Goal: Transaction & Acquisition: Obtain resource

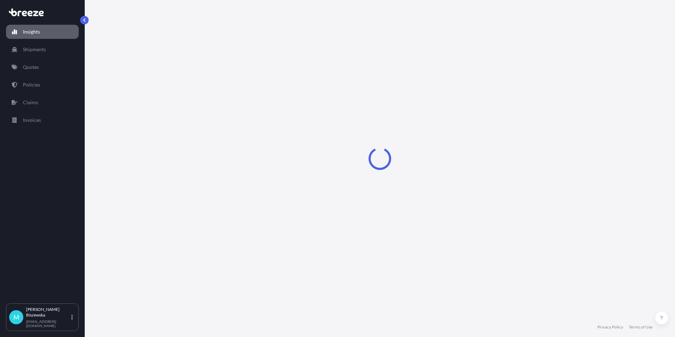
select select "2025"
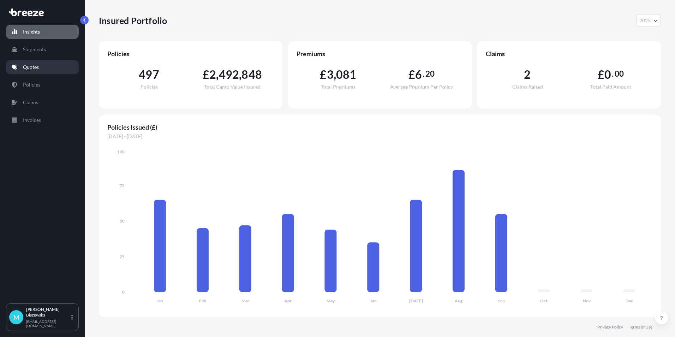
click at [44, 70] on link "Quotes" at bounding box center [42, 67] width 73 height 14
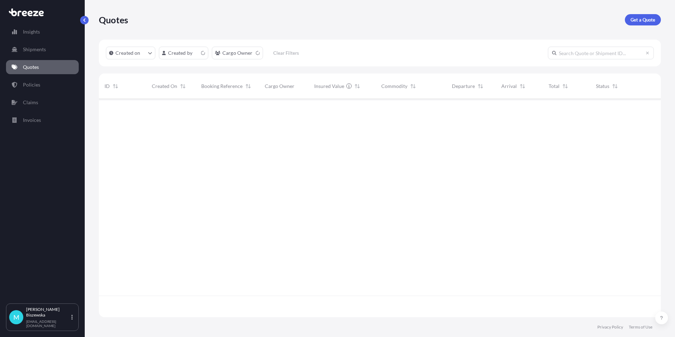
scroll to position [217, 557]
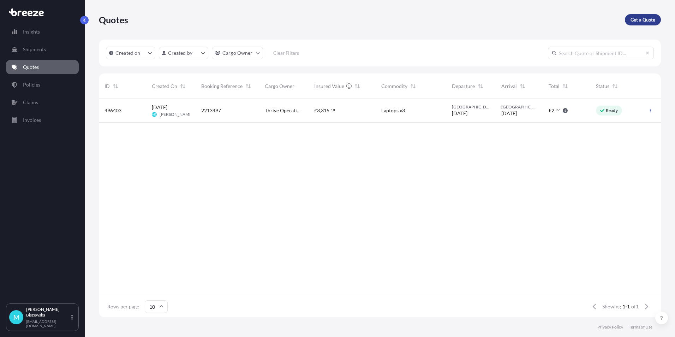
click at [648, 18] on p "Get a Quote" at bounding box center [642, 19] width 25 height 7
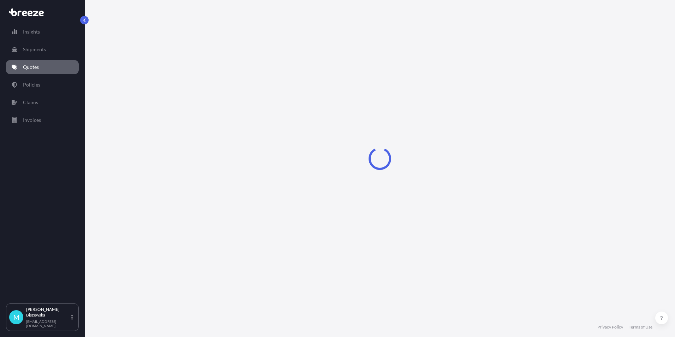
select select "Sea"
select select "1"
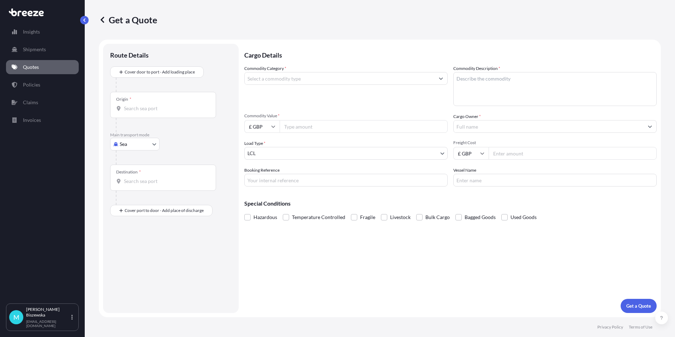
click at [142, 143] on body "Insights Shipments Quotes Policies Claims Invoices M [PERSON_NAME] [PERSON_NAME…" at bounding box center [337, 168] width 675 height 337
click at [139, 186] on div "Road" at bounding box center [135, 187] width 44 height 13
select select "Road"
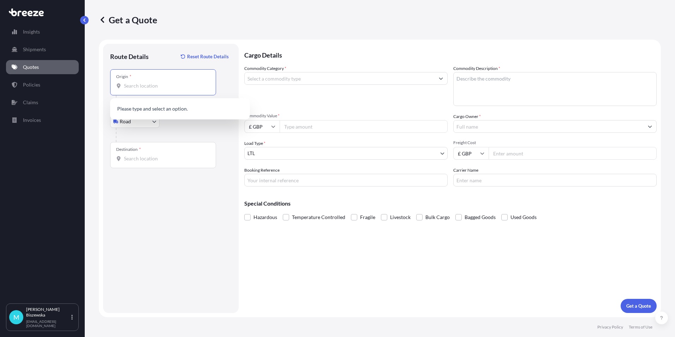
click at [133, 85] on input "Origin *" at bounding box center [165, 85] width 83 height 7
paste input "2218831"
type input "2218831"
drag, startPoint x: 154, startPoint y: 86, endPoint x: 101, endPoint y: 86, distance: 53.0
click at [101, 86] on form "Route Details Reset Route Details Place of loading Road Road Rail Origin * 2218…" at bounding box center [380, 178] width 562 height 277
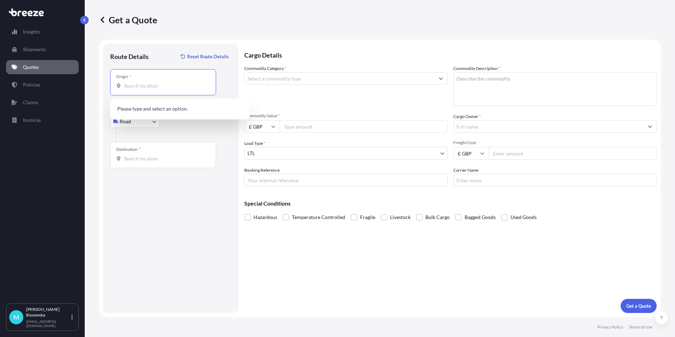
click at [167, 61] on div "Route Details Reset Route Details" at bounding box center [170, 60] width 121 height 18
click at [129, 83] on input "Origin * Please select an origin" at bounding box center [165, 85] width 83 height 7
paste input "SW1Y 5JH"
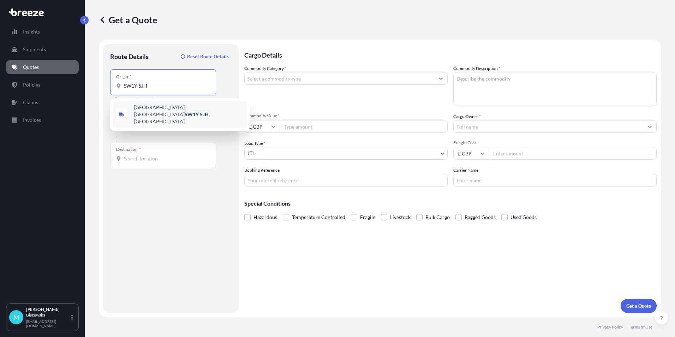
click at [166, 111] on span "[STREET_ADDRESS]" at bounding box center [189, 114] width 110 height 21
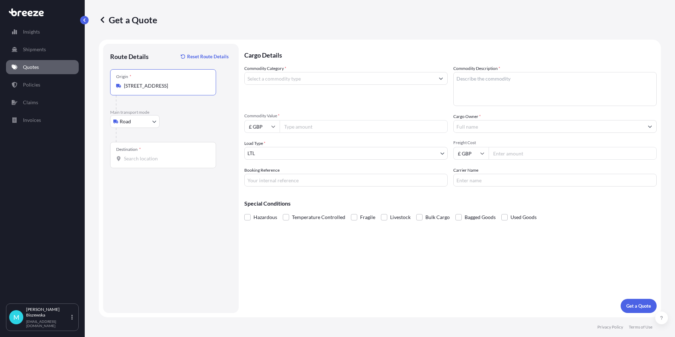
type input "[STREET_ADDRESS]"
click at [184, 120] on div "Road Sea Air Road Rail" at bounding box center [170, 121] width 121 height 13
click at [140, 121] on body "1 option available. Insights Shipments Quotes Policies Claims Invoices M [PERSO…" at bounding box center [337, 168] width 675 height 337
click at [133, 151] on div "Air" at bounding box center [135, 152] width 44 height 13
select select "Air"
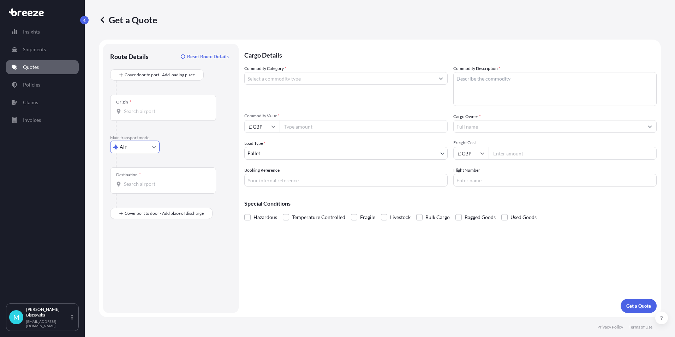
click at [152, 116] on div "Origin *" at bounding box center [163, 108] width 106 height 26
click at [152, 115] on input "Origin *" at bounding box center [165, 111] width 83 height 7
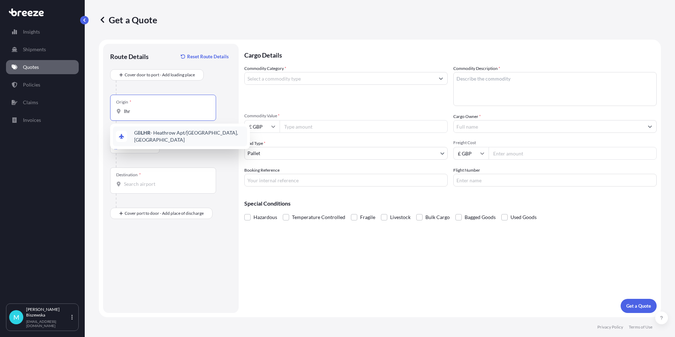
click at [151, 133] on span "GB LHR - Heathrow Apt/[GEOGRAPHIC_DATA], [GEOGRAPHIC_DATA]" at bounding box center [189, 136] width 110 height 14
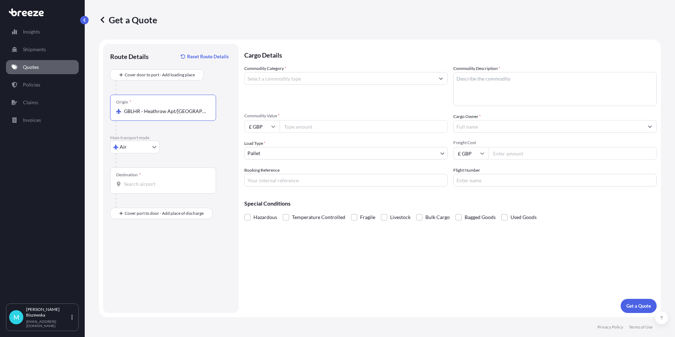
type input "GBLHR - Heathrow Apt/[GEOGRAPHIC_DATA], [GEOGRAPHIC_DATA]"
click at [192, 140] on p "Main transport mode" at bounding box center [170, 138] width 121 height 6
click at [132, 187] on input "Destination *" at bounding box center [165, 183] width 83 height 7
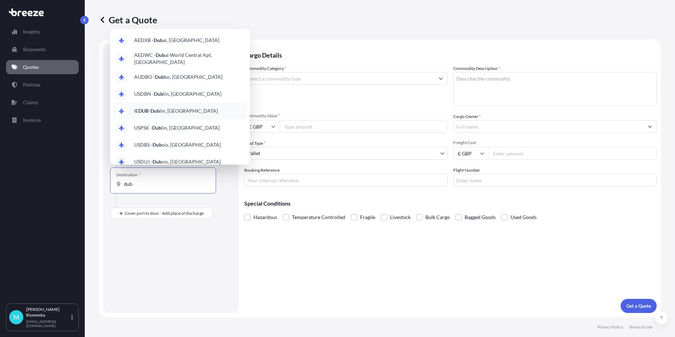
click at [180, 109] on span "IE DUB - Dub lin, [GEOGRAPHIC_DATA]" at bounding box center [176, 110] width 84 height 7
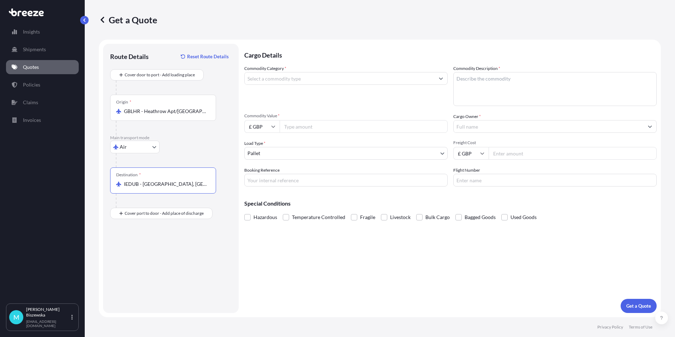
type input "IEDUB - [GEOGRAPHIC_DATA], [GEOGRAPHIC_DATA]"
drag, startPoint x: 332, startPoint y: 295, endPoint x: 298, endPoint y: 280, distance: 37.8
click at [332, 295] on div "Cargo Details Commodity Category * Commodity Description * Commodity Value * £ …" at bounding box center [450, 178] width 412 height 269
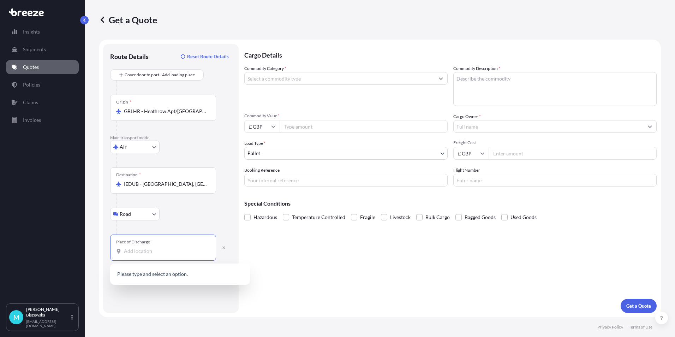
click at [128, 252] on input "Place of Discharge" at bounding box center [165, 250] width 83 height 7
paste input "D02 H2H2"
click at [174, 279] on div "[STREET_ADDRESS]" at bounding box center [180, 276] width 134 height 20
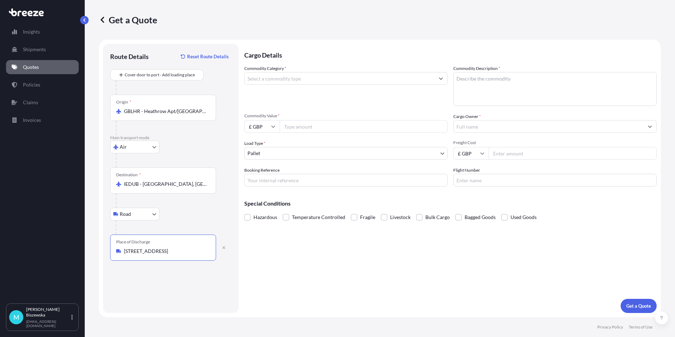
type input "[STREET_ADDRESS]"
click at [295, 253] on div "Cargo Details Commodity Category * Commodity Description * Commodity Value * £ …" at bounding box center [450, 178] width 412 height 269
click at [291, 80] on input "Commodity Category *" at bounding box center [340, 78] width 190 height 13
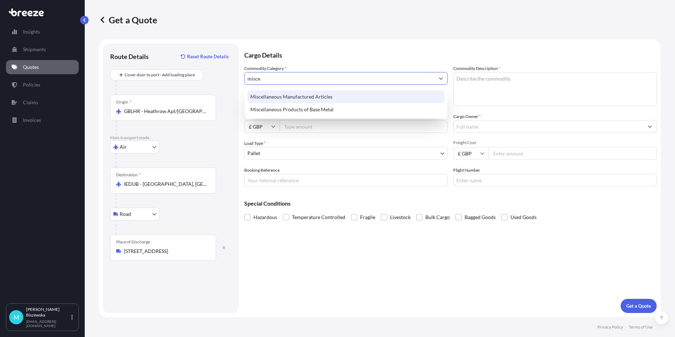
click at [293, 92] on div "Miscellaneous Manufactured Articles" at bounding box center [345, 96] width 197 height 13
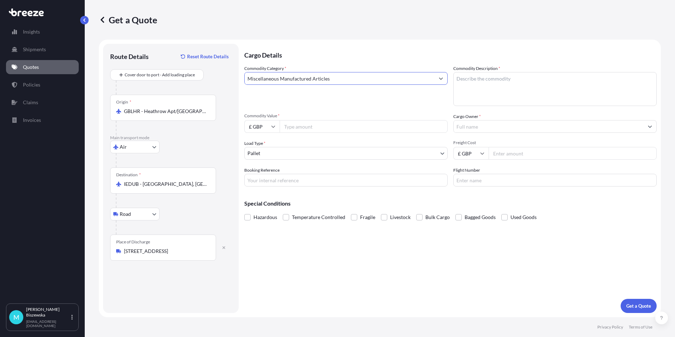
type input "Miscellaneous Manufactured Articles"
click at [320, 50] on p "Cargo Details" at bounding box center [450, 54] width 412 height 21
click at [311, 128] on input "Commodity Value *" at bounding box center [364, 126] width 168 height 13
type input "450"
click at [317, 110] on div "Commodity Category * Miscellaneous Manufactured Articles Commodity Description …" at bounding box center [450, 125] width 412 height 121
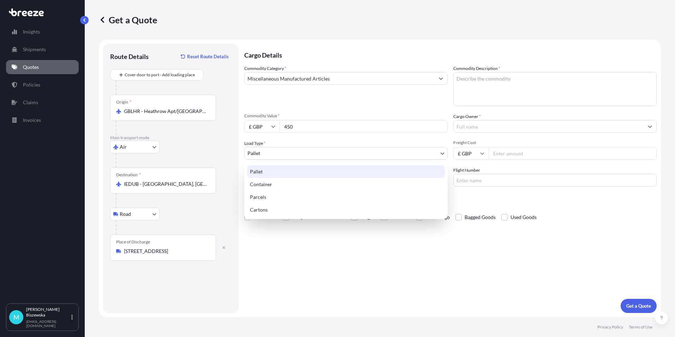
click at [269, 153] on body "Insights Shipments Quotes Policies Claims Invoices M [PERSON_NAME] [PERSON_NAME…" at bounding box center [337, 168] width 675 height 337
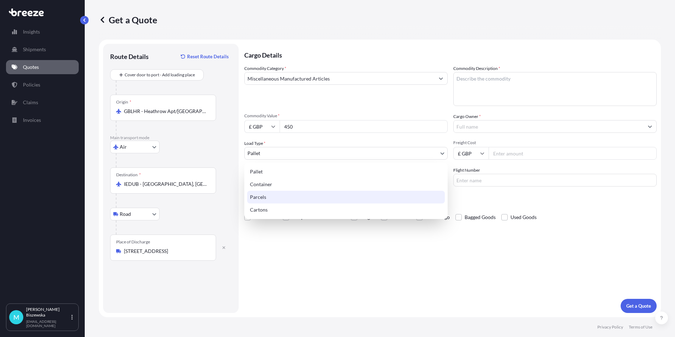
click at [263, 197] on div "Parcels" at bounding box center [346, 197] width 198 height 13
select select "3"
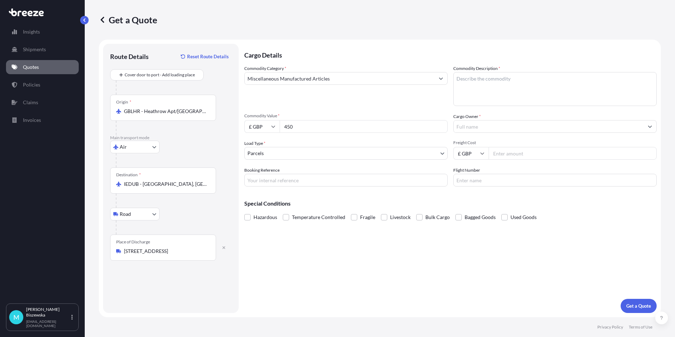
drag, startPoint x: 293, startPoint y: 273, endPoint x: 217, endPoint y: 9, distance: 275.2
click at [293, 270] on div "Cargo Details Commodity Category * Miscellaneous Manufactured Articles Commodit…" at bounding box center [450, 178] width 412 height 269
click at [254, 182] on input "Booking Reference" at bounding box center [345, 180] width 203 height 13
paste input "2218831"
type input "2218831"
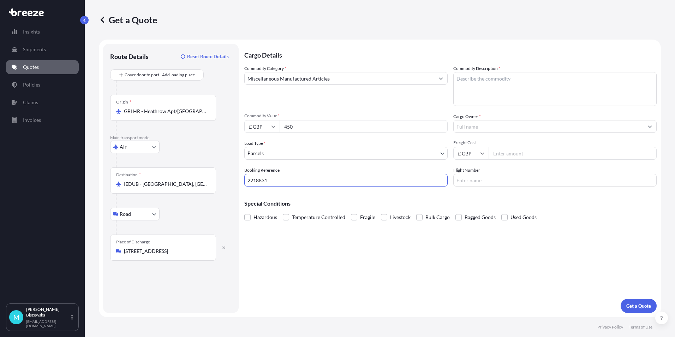
click at [283, 252] on div "Cargo Details Commodity Category * Miscellaneous Manufactured Articles Commodit…" at bounding box center [450, 178] width 412 height 269
click at [473, 83] on textarea "Commodity Description *" at bounding box center [554, 89] width 203 height 34
paste textarea "FortiExtender-311F Indoor Broadband Wireless WAN Router"
type textarea "FortiExtender-311F Indoor Broadband Wireless WAN Router"
click at [410, 109] on div "Commodity Category * Miscellaneous Manufactured Articles Commodity Description …" at bounding box center [450, 125] width 412 height 121
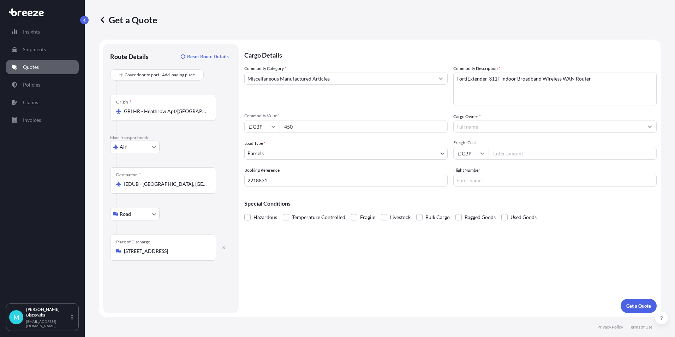
click at [485, 126] on input "Cargo Owner *" at bounding box center [549, 126] width 190 height 13
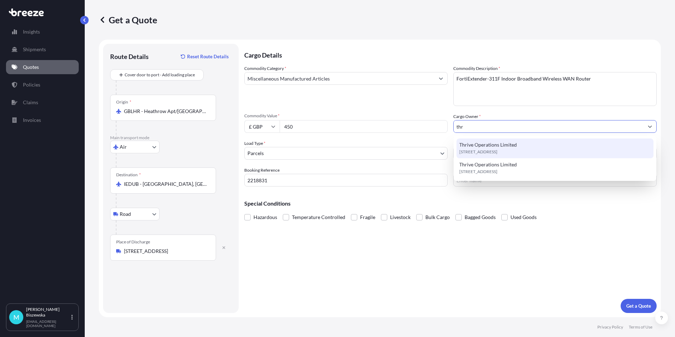
click at [492, 152] on span "[STREET_ADDRESS]" at bounding box center [478, 151] width 38 height 7
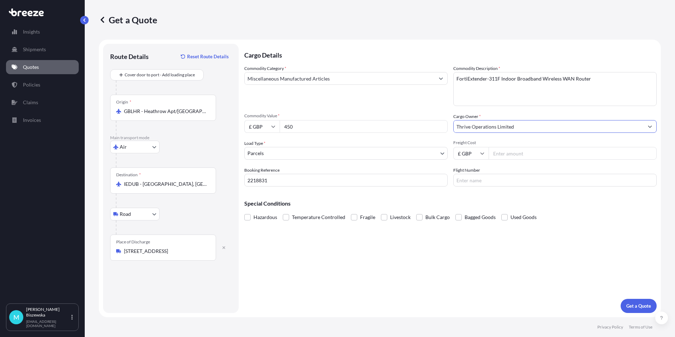
type input "Thrive Operations Limited"
click at [414, 103] on div "Commodity Category * Miscellaneous Manufactured Articles" at bounding box center [345, 85] width 203 height 41
click at [508, 153] on input "Freight Cost" at bounding box center [573, 153] width 168 height 13
type input "80.47"
click at [476, 193] on div "Special Conditions Hazardous Temperature Controlled Fragile Livestock Bulk Carg…" at bounding box center [450, 207] width 412 height 30
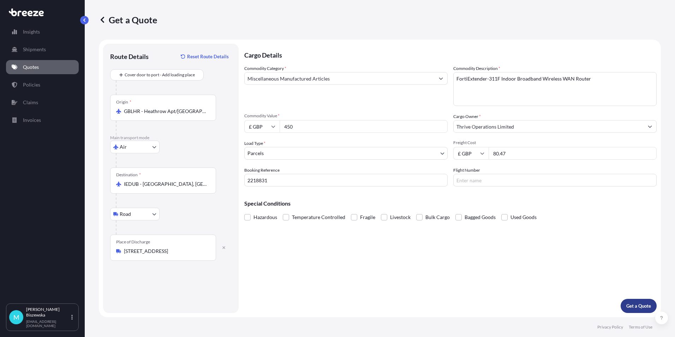
click at [639, 305] on p "Get a Quote" at bounding box center [638, 305] width 25 height 7
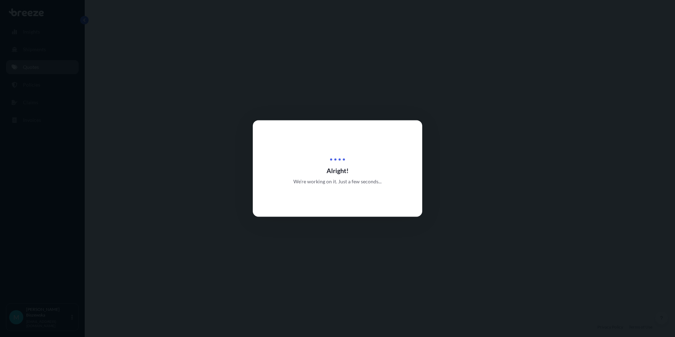
select select "Air"
select select "Road"
select select "3"
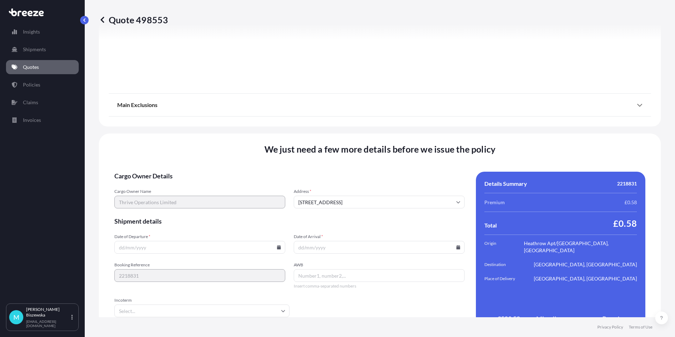
scroll to position [840, 0]
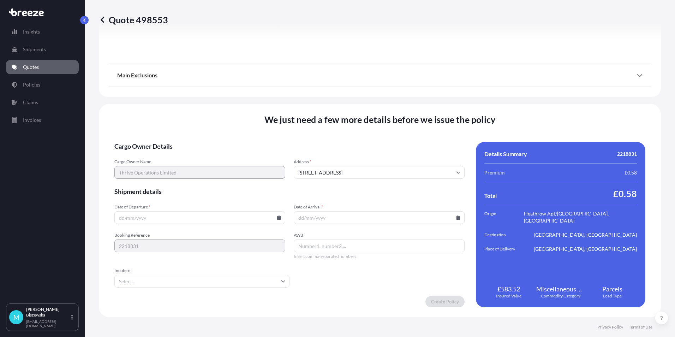
click at [278, 218] on icon at bounding box center [279, 217] width 4 height 4
click at [181, 139] on button "10" at bounding box center [182, 141] width 11 height 11
type input "[DATE]"
click at [457, 217] on input "Date of Arrival *" at bounding box center [379, 217] width 171 height 13
click at [456, 217] on icon at bounding box center [458, 217] width 4 height 4
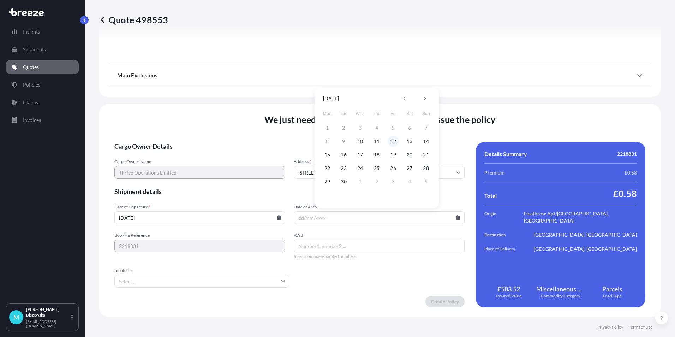
click at [395, 141] on button "12" at bounding box center [393, 141] width 11 height 11
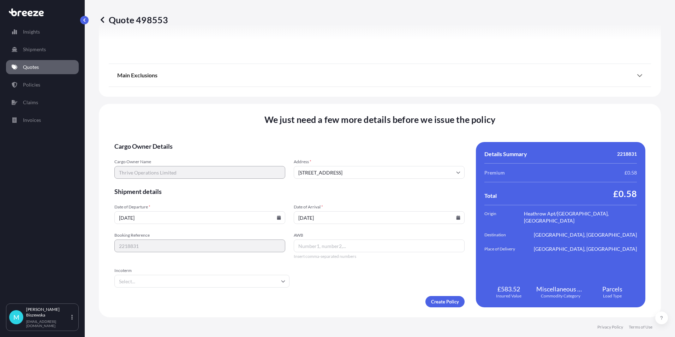
type input "[DATE]"
click at [354, 286] on form "Cargo Owner Details Cargo Owner Name Thrive Operations Limited Address * [GEOGR…" at bounding box center [289, 224] width 350 height 165
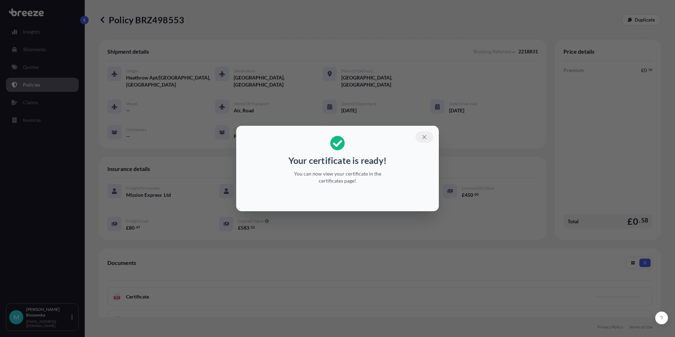
click at [424, 138] on icon "button" at bounding box center [424, 137] width 6 height 6
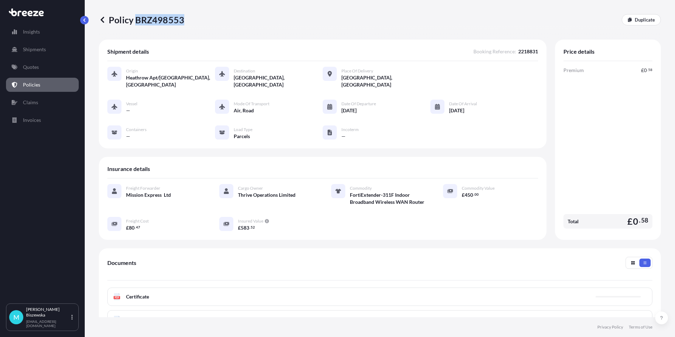
drag, startPoint x: 137, startPoint y: 19, endPoint x: 182, endPoint y: 18, distance: 45.9
click at [182, 18] on p "Policy BRZ498553" at bounding box center [141, 19] width 85 height 11
drag, startPoint x: 182, startPoint y: 18, endPoint x: 169, endPoint y: 17, distance: 13.2
copy p "BRZ498553"
click at [50, 65] on link "Quotes" at bounding box center [42, 67] width 73 height 14
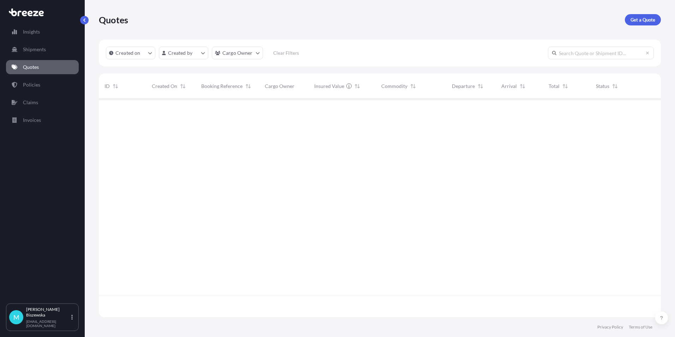
scroll to position [217, 557]
click at [639, 17] on p "Get a Quote" at bounding box center [642, 19] width 25 height 7
select select "Sea"
select select "1"
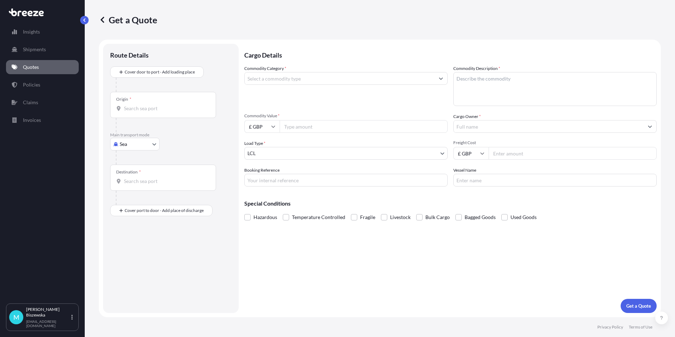
click at [133, 144] on body "Insights Shipments Quotes Policies Claims Invoices M [PERSON_NAME] [PERSON_NAME…" at bounding box center [337, 168] width 675 height 337
click at [132, 187] on span "Road" at bounding box center [129, 187] width 11 height 7
select select "Road"
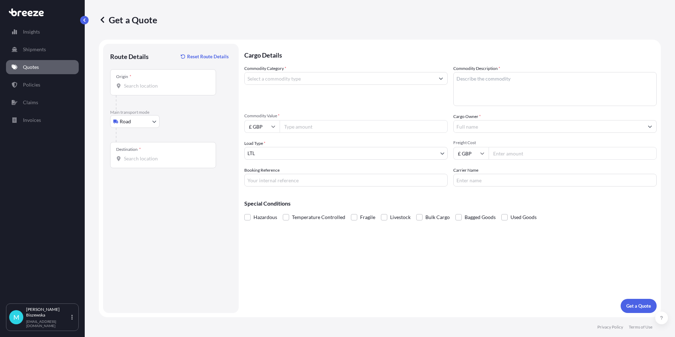
click at [178, 114] on p "Main transport mode" at bounding box center [170, 112] width 121 height 6
click at [137, 88] on input "Origin *" at bounding box center [165, 85] width 83 height 7
paste input "NW1 7AW"
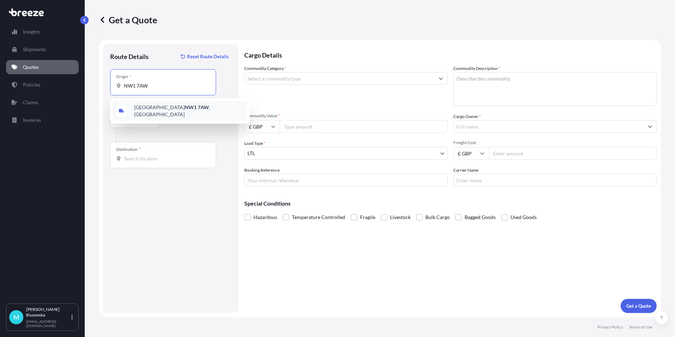
click at [189, 107] on div "London NW1 7AW , [GEOGRAPHIC_DATA]" at bounding box center [180, 111] width 134 height 20
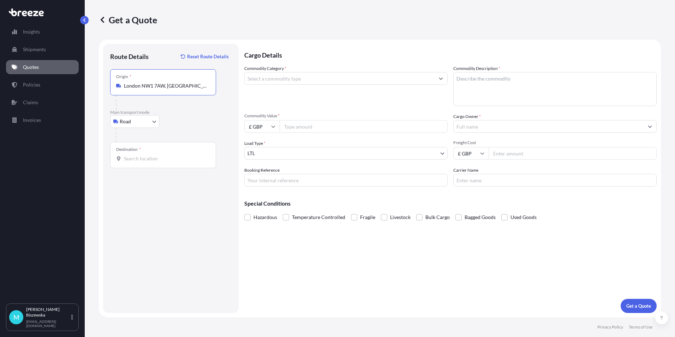
type input "London NW1 7AW, [GEOGRAPHIC_DATA]"
click at [197, 127] on div "Road Sea Air Road Rail" at bounding box center [170, 121] width 121 height 13
